Goal: Ask a question

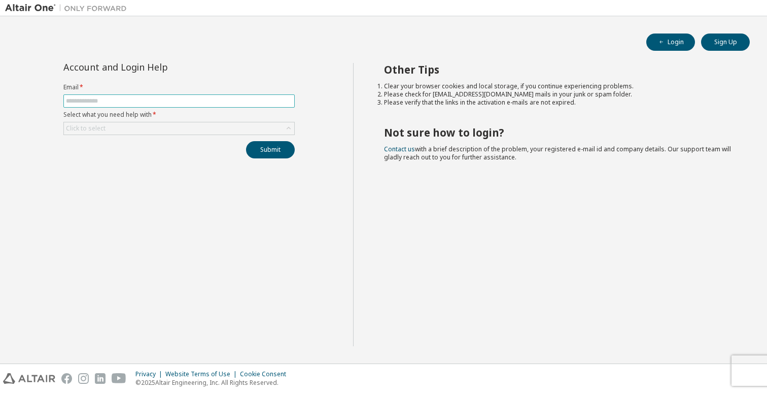
click at [120, 100] on input "text" at bounding box center [179, 101] width 226 height 8
type input "**********"
click at [145, 129] on div "Click to select" at bounding box center [179, 128] width 230 height 12
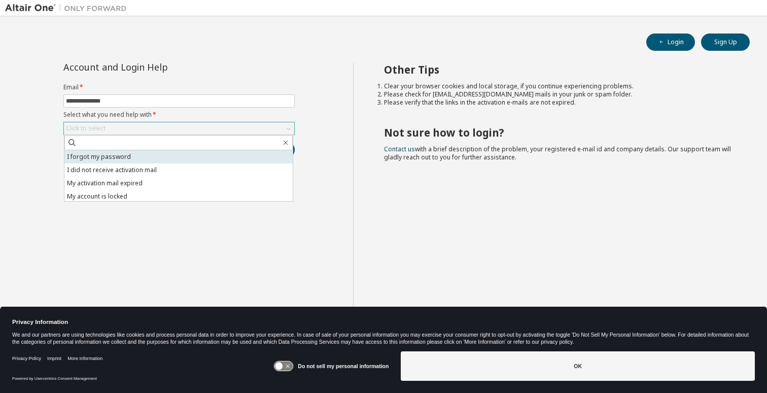
click at [135, 159] on li "I forgot my password" at bounding box center [178, 156] width 228 height 13
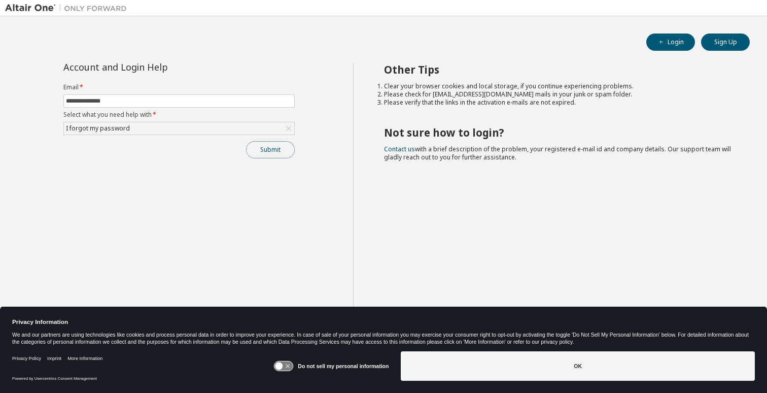
click at [275, 150] on button "Submit" at bounding box center [270, 149] width 49 height 17
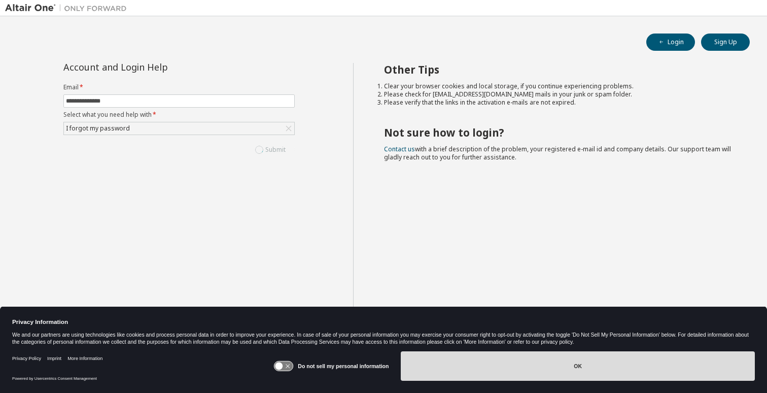
click at [598, 365] on button "OK" at bounding box center [578, 365] width 354 height 29
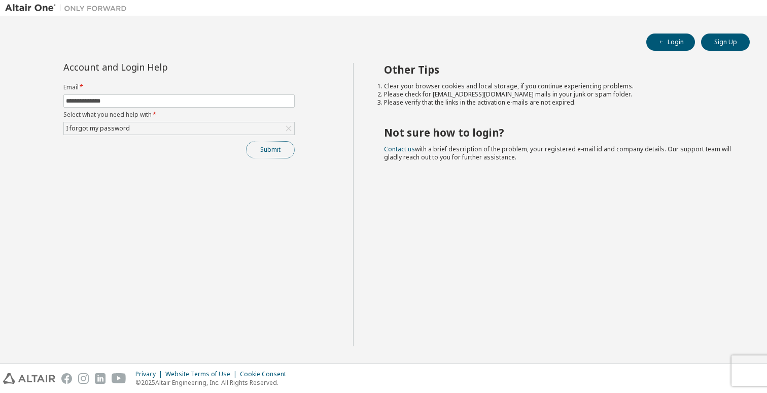
click at [271, 154] on button "Submit" at bounding box center [270, 149] width 49 height 17
